Goal: Information Seeking & Learning: Learn about a topic

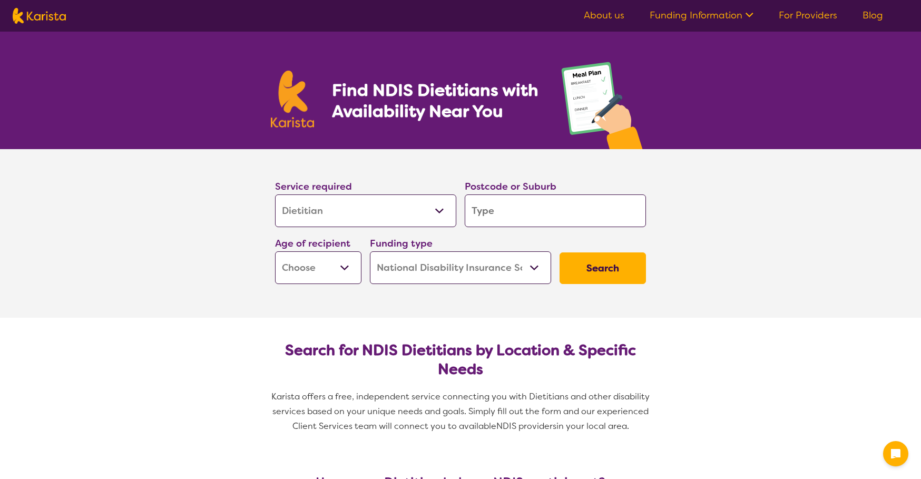
select select "Dietitian"
select select "NDIS"
select select "Dietitian"
select select "NDIS"
click at [478, 211] on input "search" at bounding box center [555, 211] width 181 height 33
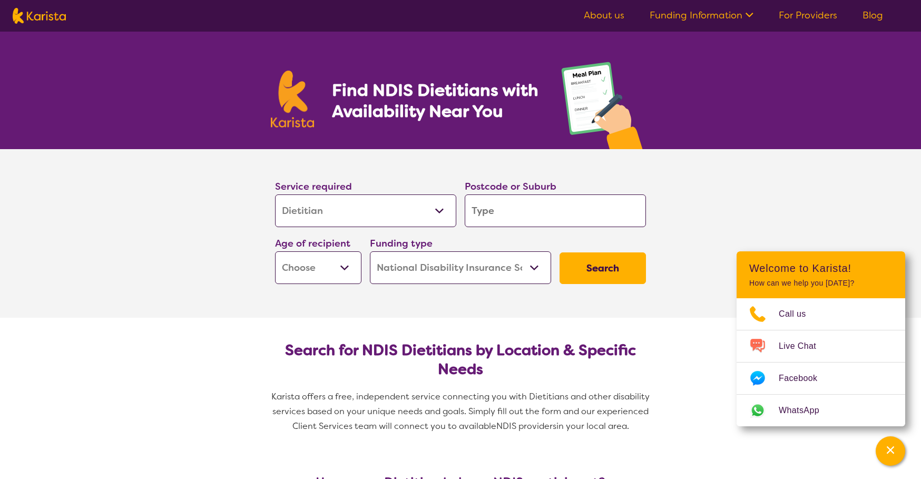
type input "3"
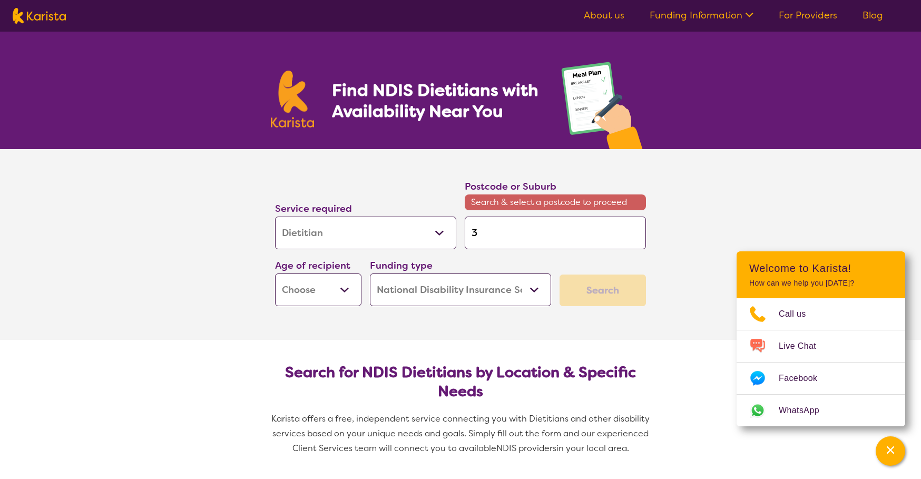
type input "32"
type input "320"
type input "3201"
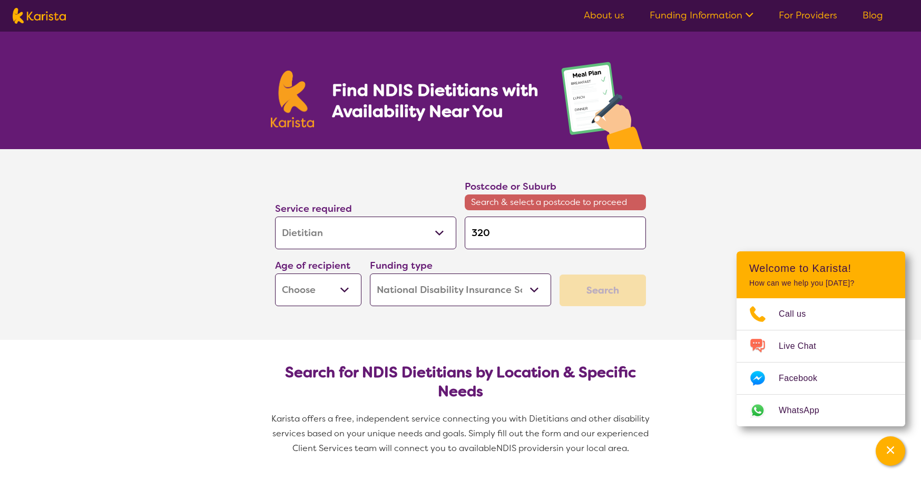
type input "3201"
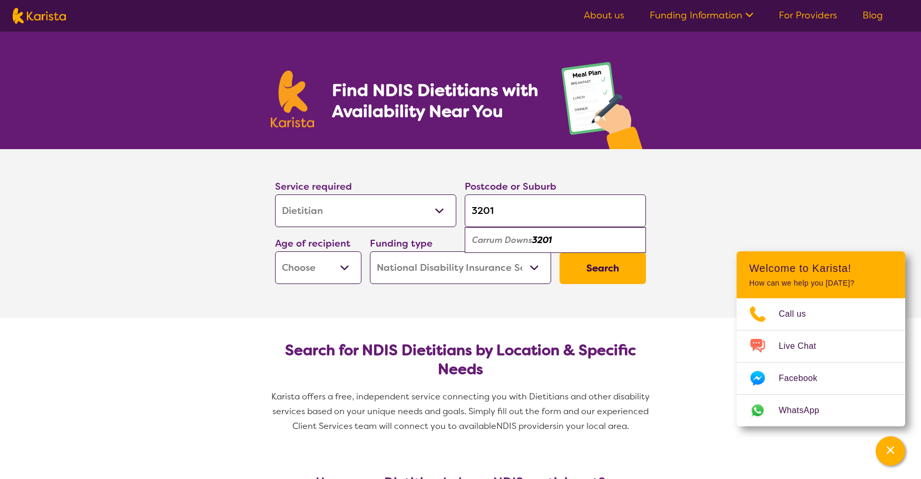
type input "3201"
click at [346, 270] on select "Early Childhood - 0 to 9 Child - 10 to 11 Adolescent - 12 to 17 Adult - 18 to 6…" at bounding box center [318, 267] width 86 height 33
select select "AD"
click at [275, 251] on select "Early Childhood - 0 to 9 Child - 10 to 11 Adolescent - 12 to 17 Adult - 18 to 6…" at bounding box center [318, 267] width 86 height 33
select select "AD"
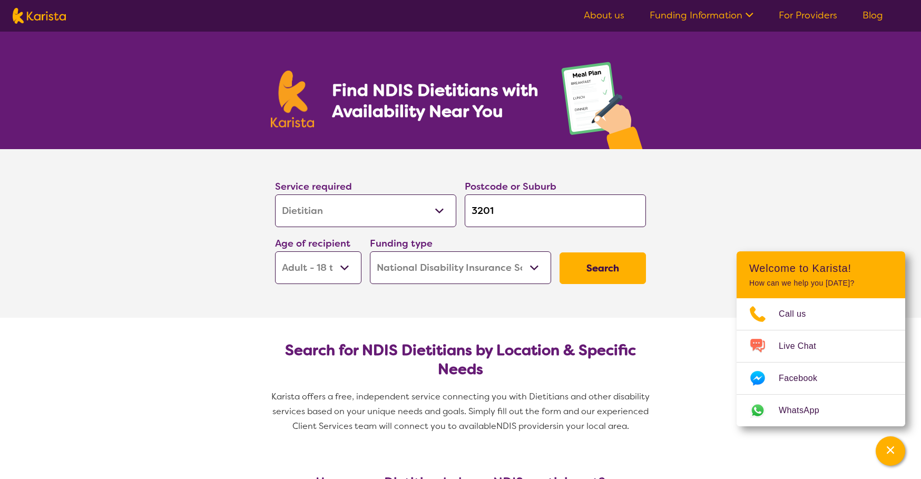
click at [589, 267] on button "Search" at bounding box center [603, 268] width 86 height 32
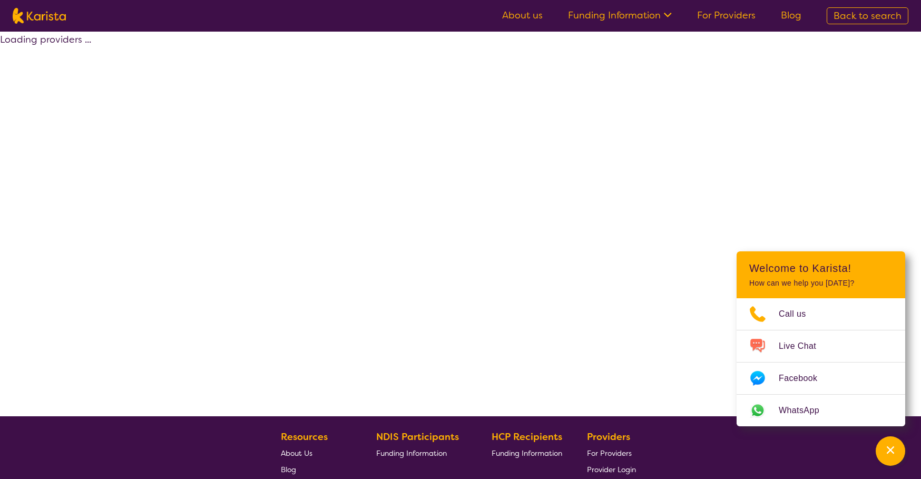
select select "by_score"
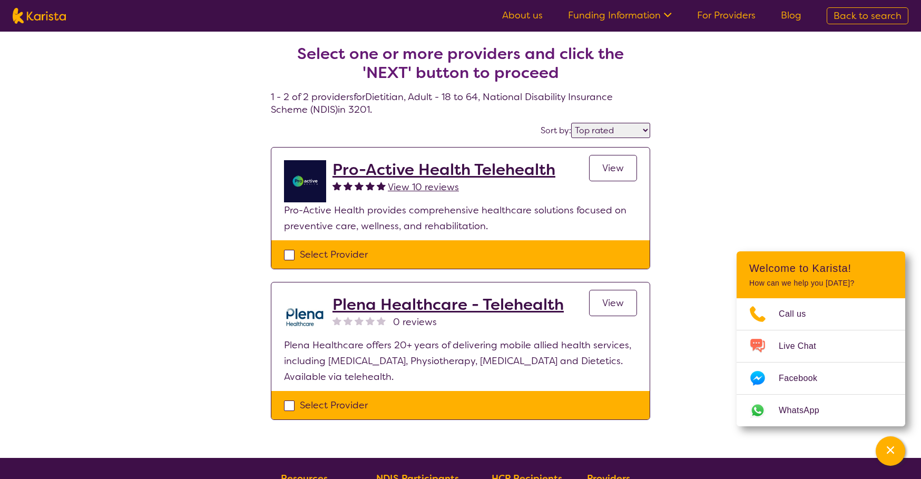
select select "Dietitian"
select select "AD"
select select "NDIS"
select select "Dietitian"
select select "AD"
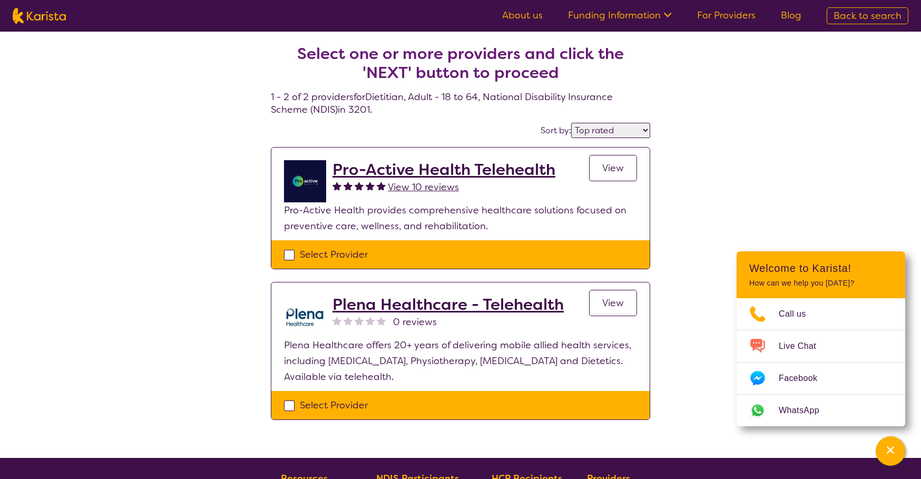
select select "NDIS"
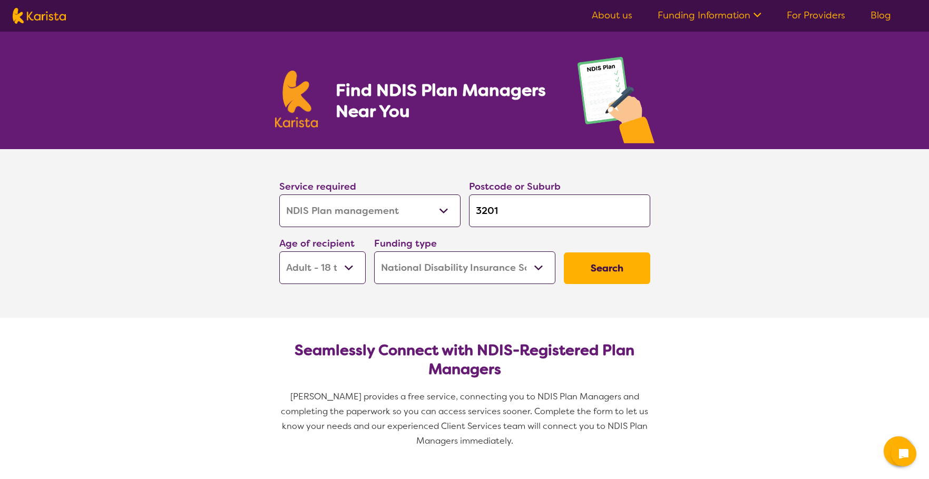
select select "NDIS Plan management"
select select "AD"
select select "NDIS"
select select "NDIS Plan management"
select select "AD"
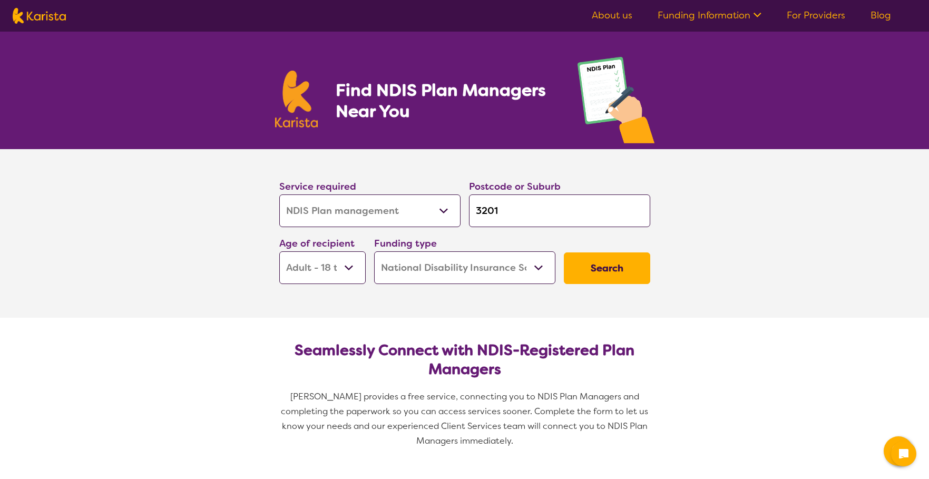
select select "NDIS"
select select "NDIS Plan management"
select select "AD"
select select "NDIS"
select select "NDIS Plan management"
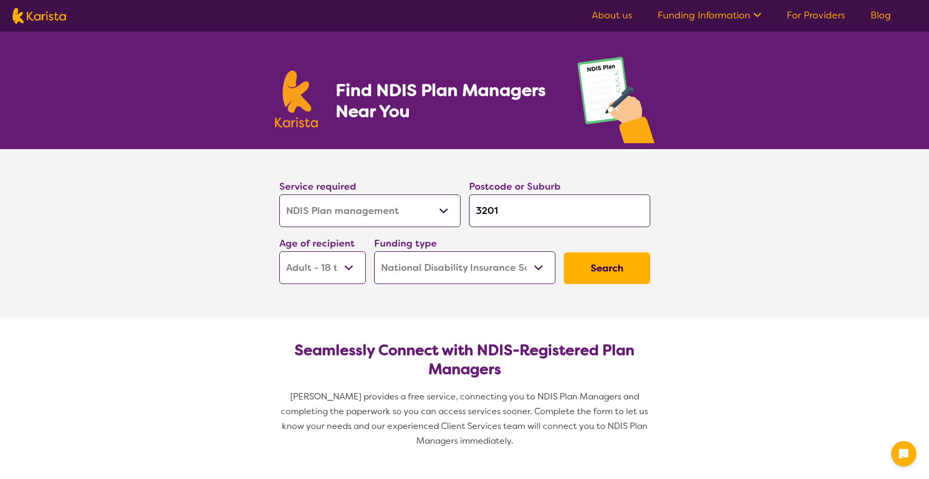
select select "AD"
select select "NDIS"
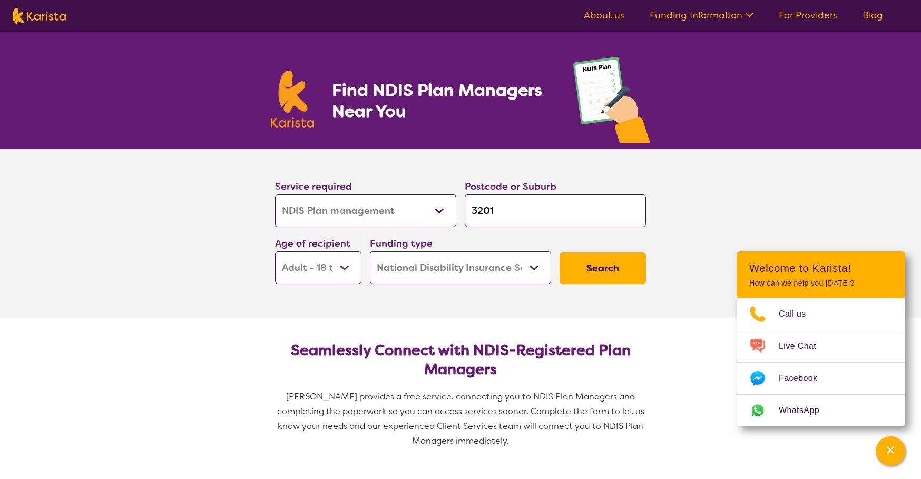
click at [611, 266] on button "Search" at bounding box center [603, 268] width 86 height 32
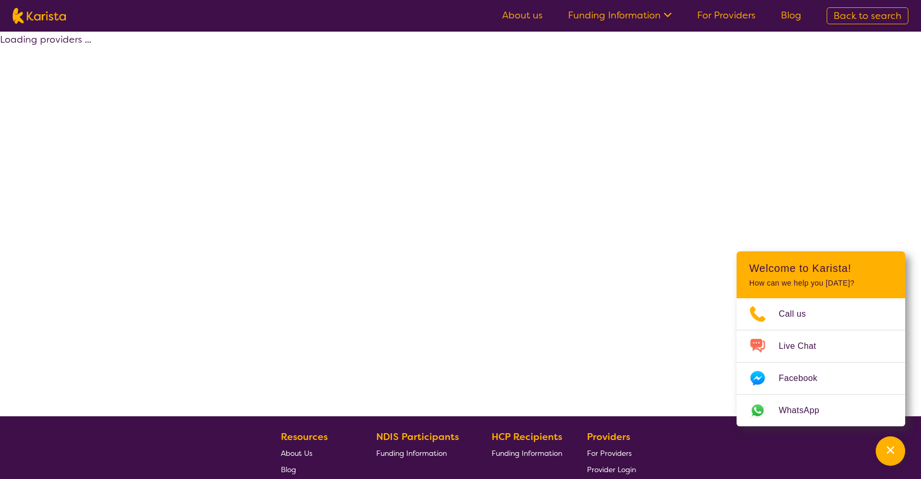
select select "by_score"
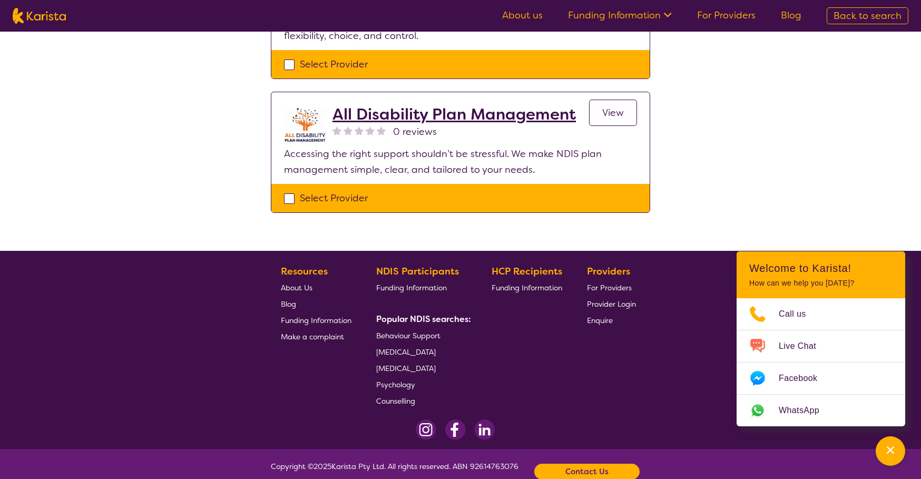
scroll to position [1132, 0]
